Goal: Transaction & Acquisition: Purchase product/service

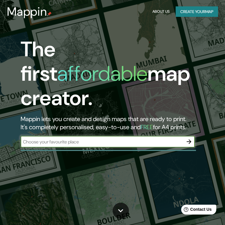
click at [133, 139] on input "text" at bounding box center [102, 142] width 163 height 7
click at [53, 139] on input "text" at bounding box center [102, 142] width 163 height 7
paste input "[STREET_ADDRESS][PERSON_NAME]"
type input "[STREET_ADDRESS][PERSON_NAME]"
click at [189, 139] on icon "button" at bounding box center [189, 141] width 5 height 5
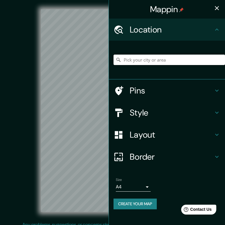
click at [163, 59] on input "Pick your city or area" at bounding box center [170, 60] width 112 height 10
paste input "[STREET_ADDRESS][PERSON_NAME]"
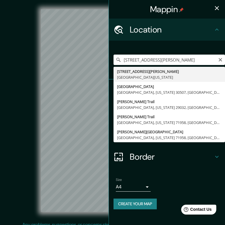
type input "[STREET_ADDRESS][PERSON_NAME][US_STATE]"
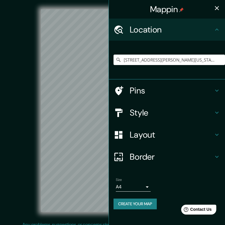
click at [216, 8] on icon "button" at bounding box center [217, 8] width 7 height 7
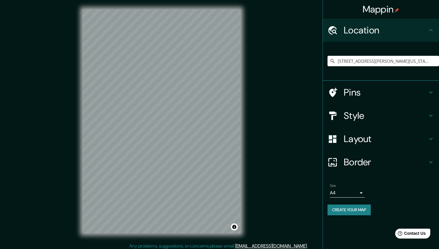
click at [225, 93] on h4 "Pins" at bounding box center [386, 93] width 84 height 12
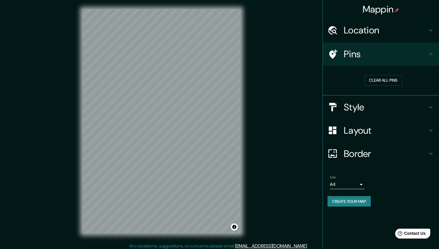
click at [225, 107] on h4 "Style" at bounding box center [386, 107] width 84 height 12
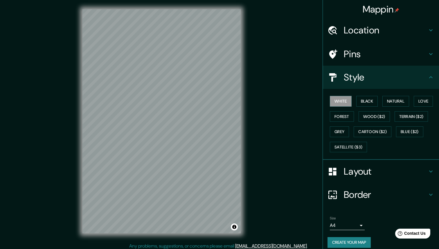
click at [225, 168] on h4 "Layout" at bounding box center [386, 172] width 84 height 12
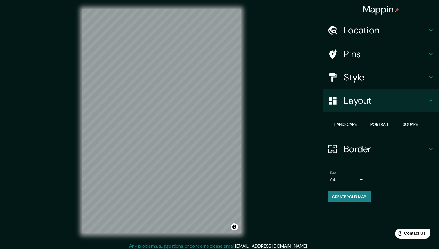
click at [225, 124] on button "Landscape" at bounding box center [345, 124] width 31 height 11
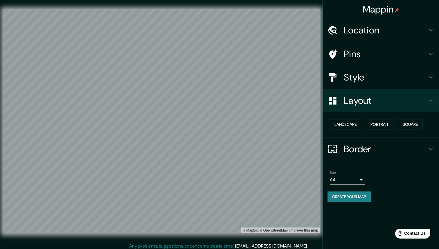
click at [225, 146] on h4 "Border" at bounding box center [386, 149] width 84 height 12
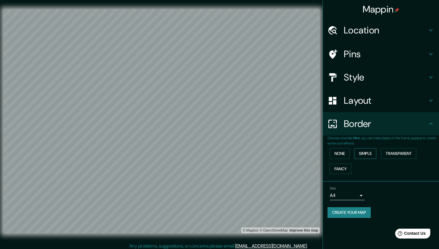
click at [225, 154] on button "Simple" at bounding box center [366, 153] width 22 height 11
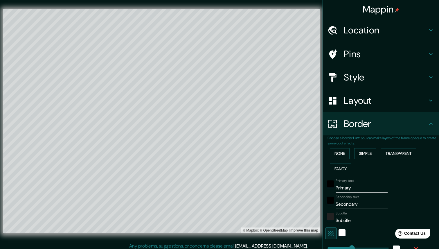
click at [225, 165] on button "Fancy" at bounding box center [341, 169] width 22 height 11
click at [225, 155] on button "None" at bounding box center [340, 153] width 20 height 11
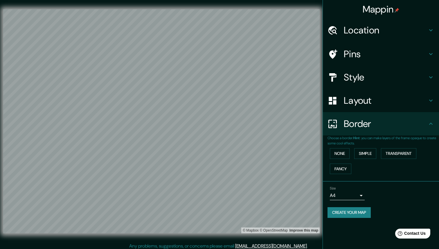
click at [225, 212] on button "Create your map" at bounding box center [349, 212] width 43 height 11
click at [225, 32] on h4 "Location" at bounding box center [386, 30] width 84 height 12
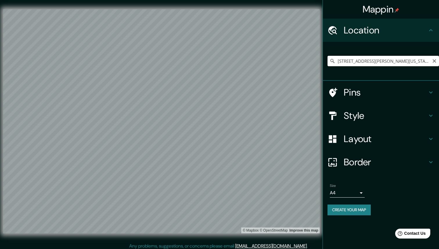
click at [225, 60] on input "[STREET_ADDRESS][PERSON_NAME][US_STATE]" at bounding box center [384, 61] width 112 height 10
click at [225, 60] on icon "Clear" at bounding box center [434, 61] width 5 height 5
paste input "[STREET_ADDRESS][PERSON_NAME]"
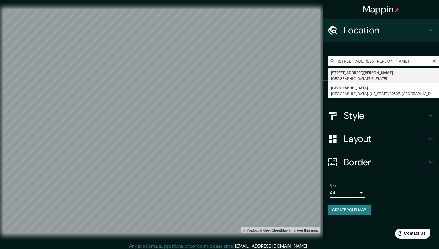
type input "[STREET_ADDRESS][PERSON_NAME][US_STATE]"
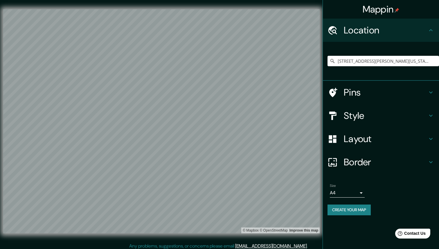
click at [225, 208] on button "Create your map" at bounding box center [349, 210] width 43 height 11
click at [225, 210] on button "Create your map" at bounding box center [349, 210] width 43 height 11
click at [225, 210] on div "Create your map" at bounding box center [381, 210] width 107 height 11
click at [225, 192] on body "Mappin Location 3555 Chaney Trail, Altadena, California 91001, United States Pi…" at bounding box center [219, 124] width 439 height 249
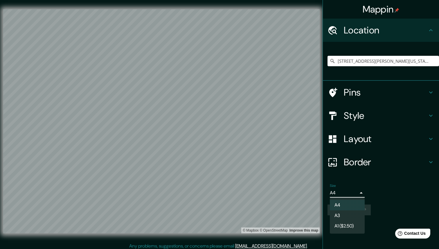
click at [225, 206] on div at bounding box center [219, 124] width 439 height 249
click at [225, 135] on h4 "Layout" at bounding box center [386, 139] width 84 height 12
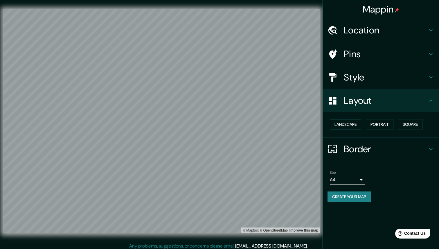
click at [225, 123] on button "Landscape" at bounding box center [345, 124] width 31 height 11
click at [225, 126] on button "Portrait" at bounding box center [380, 124] width 28 height 11
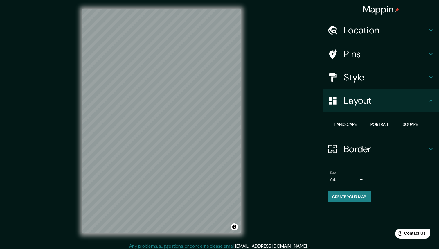
click at [225, 120] on button "Square" at bounding box center [410, 124] width 24 height 11
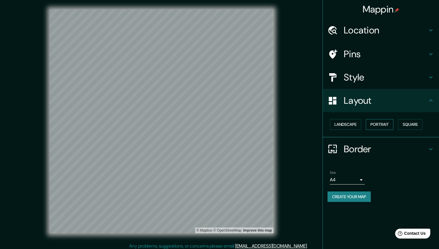
click at [225, 119] on button "Portrait" at bounding box center [380, 124] width 28 height 11
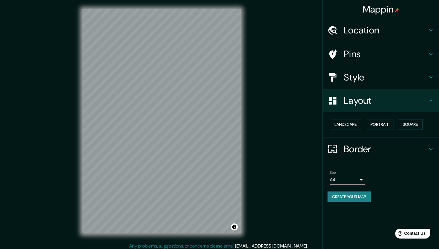
click at [225, 126] on button "Square" at bounding box center [410, 124] width 24 height 11
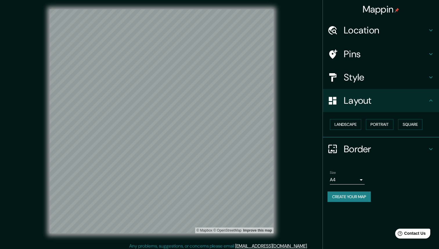
click at [225, 195] on button "Create your map" at bounding box center [349, 196] width 43 height 11
click at [225, 195] on div "Create your map" at bounding box center [381, 196] width 107 height 11
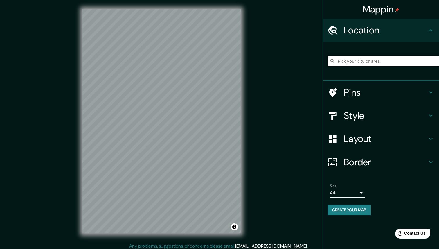
click at [368, 65] on input "Pick your city or area" at bounding box center [384, 61] width 112 height 10
paste input "[STREET_ADDRESS][PERSON_NAME]"
type input "[STREET_ADDRESS][PERSON_NAME][US_STATE]"
click at [364, 210] on button "Create your map" at bounding box center [349, 210] width 43 height 11
